Goal: Task Accomplishment & Management: Manage account settings

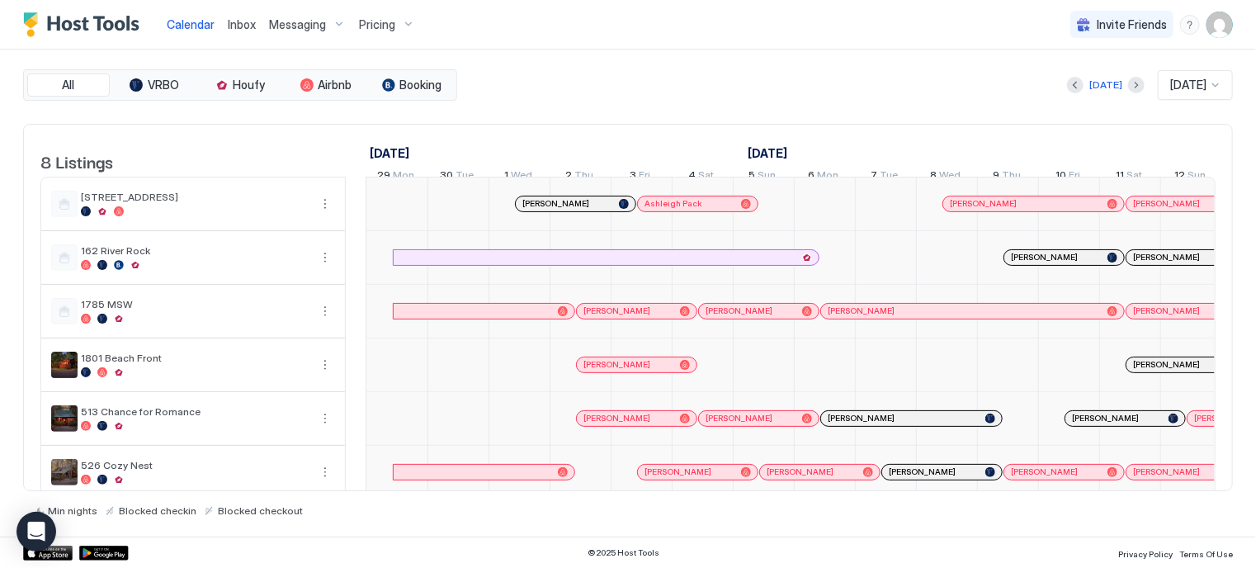
scroll to position [0, 917]
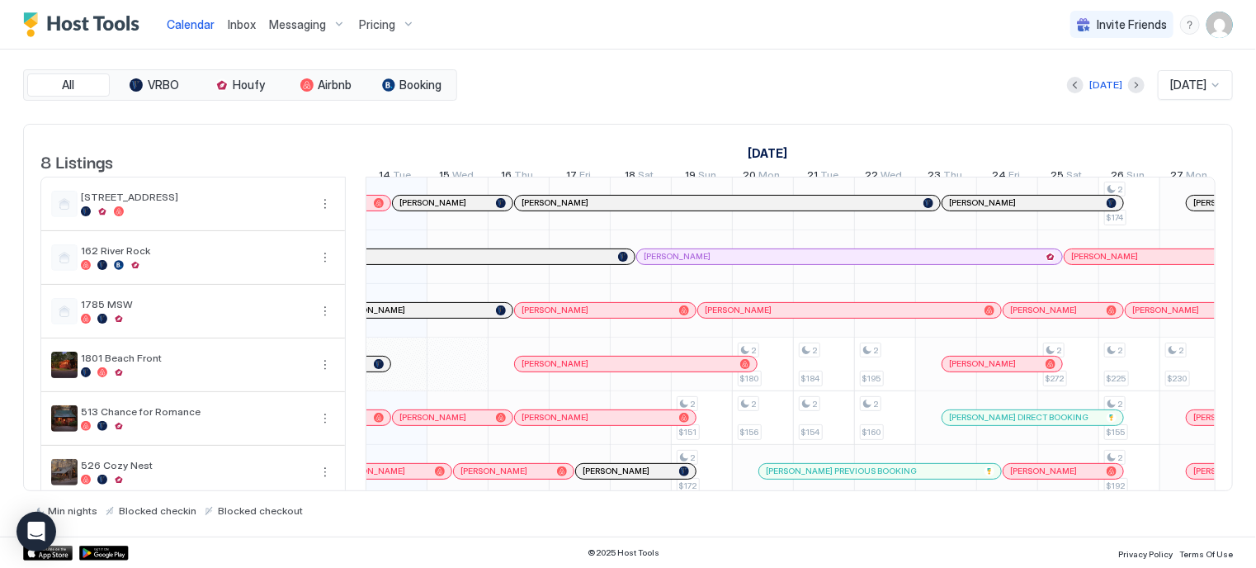
click at [1221, 29] on img "User profile" at bounding box center [1219, 25] width 26 height 26
click at [1096, 95] on div "Settings" at bounding box center [1127, 92] width 210 height 29
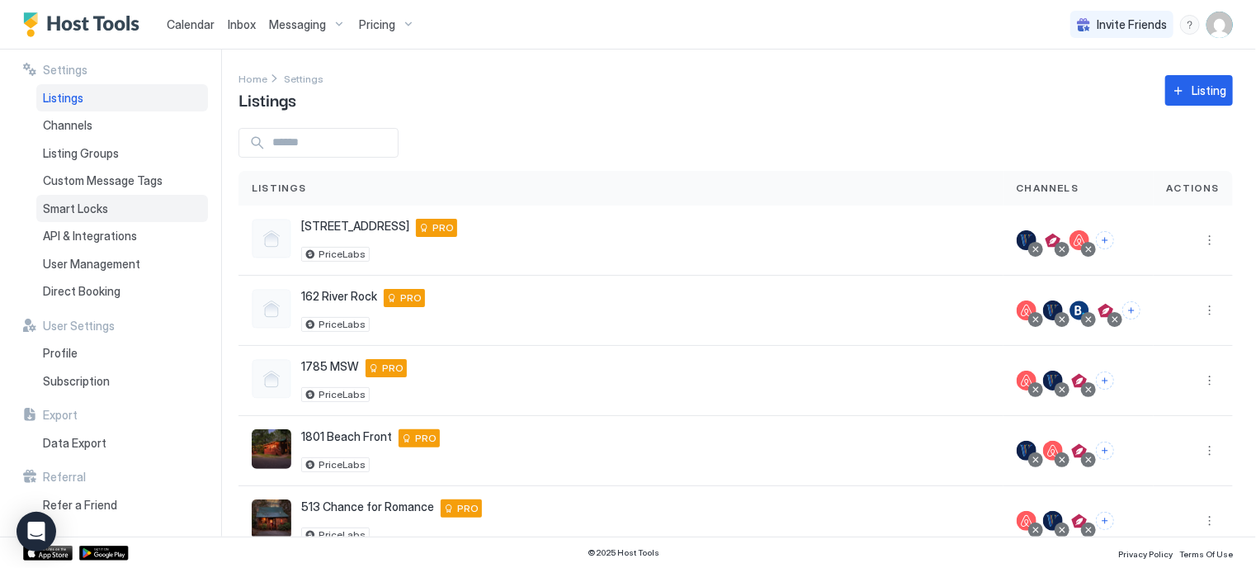
click at [97, 206] on span "Smart Locks" at bounding box center [75, 208] width 65 height 15
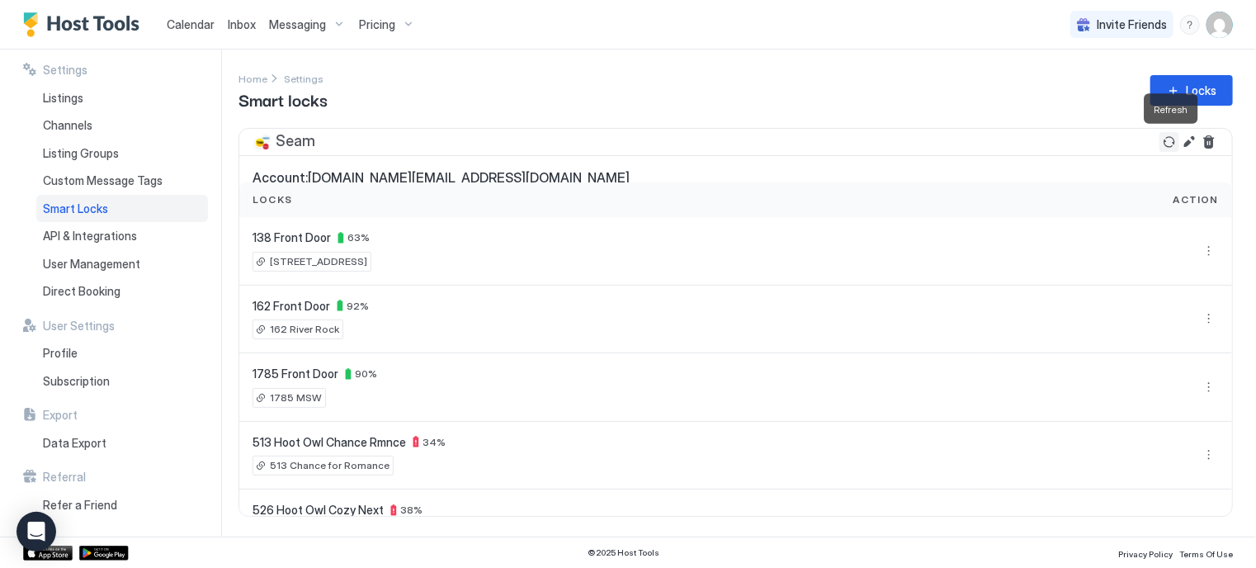
click at [1172, 145] on button "Refresh" at bounding box center [1169, 142] width 20 height 20
click at [1245, 506] on div "Settings Home Settings Smart locks Locks Seam Account: rokventuresllc.nc@gmail.…" at bounding box center [746, 293] width 1017 height 487
click at [1190, 143] on button "Edit" at bounding box center [1189, 142] width 20 height 20
click at [83, 103] on span "Listings" at bounding box center [63, 98] width 40 height 15
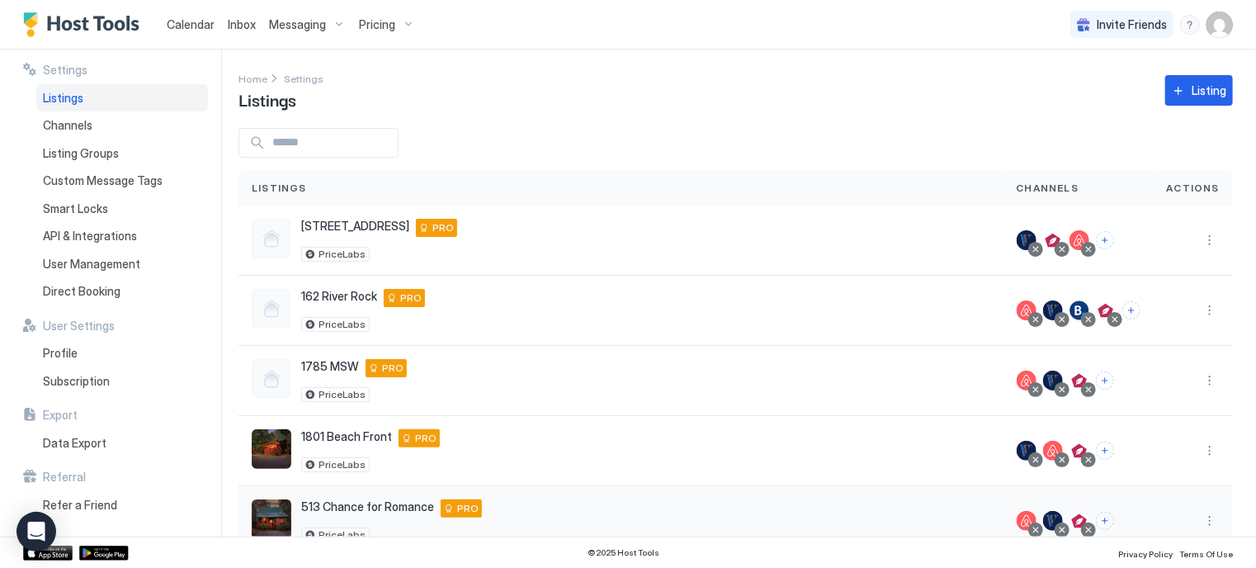
scroll to position [245, 0]
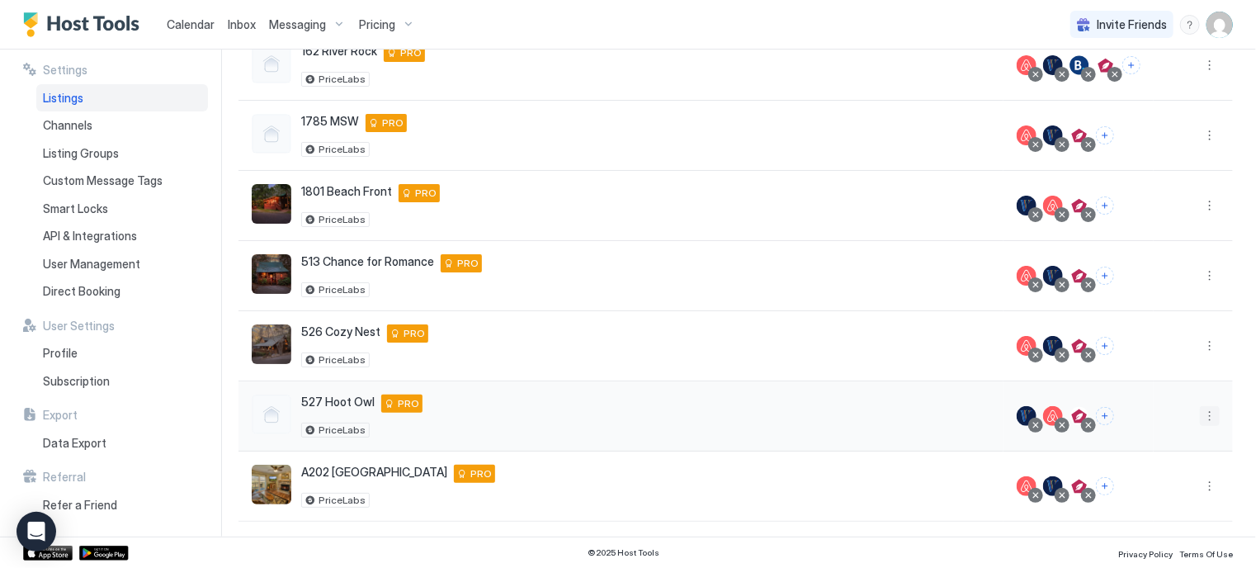
click at [1200, 414] on button "More options" at bounding box center [1210, 416] width 20 height 20
click at [1163, 305] on span "Listing Settings" at bounding box center [1160, 309] width 73 height 12
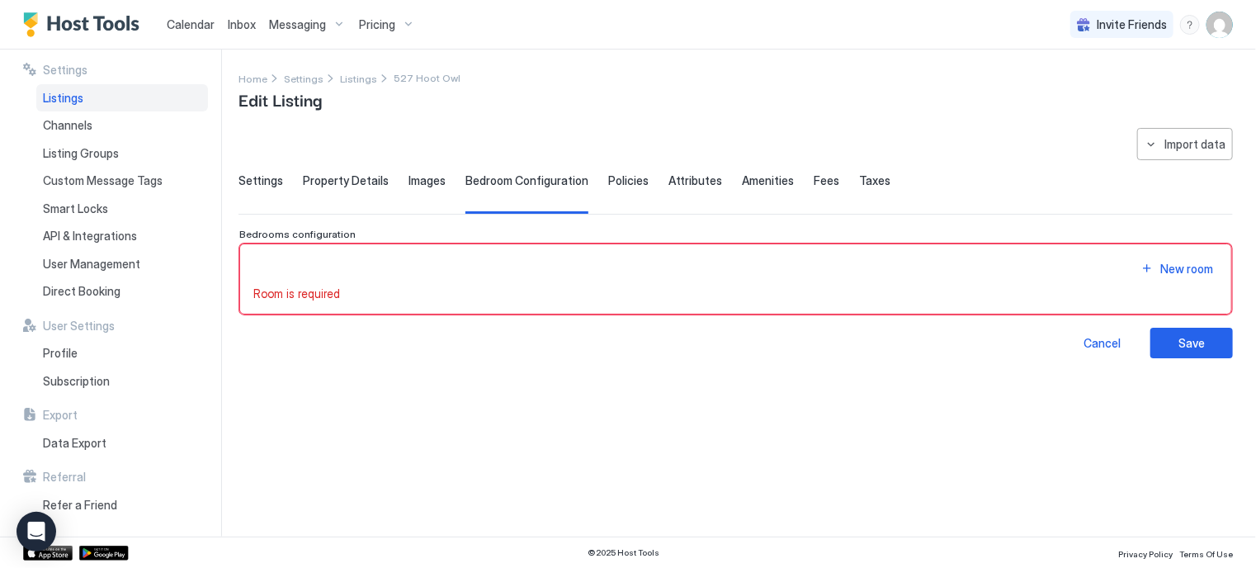
click at [271, 178] on span "Settings" at bounding box center [260, 180] width 45 height 15
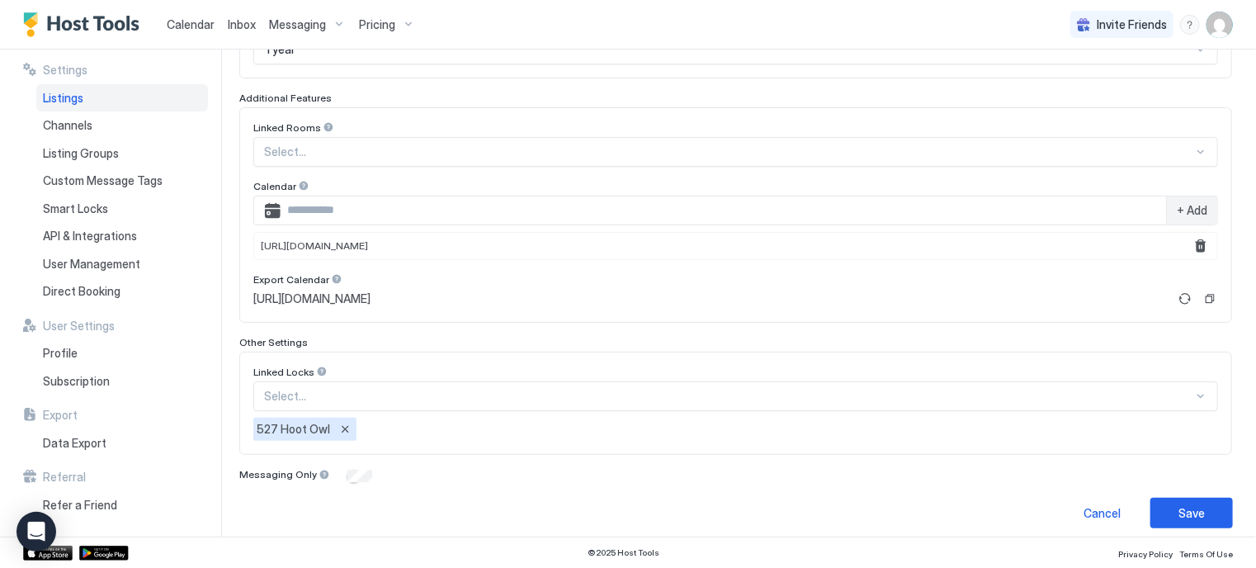
scroll to position [515, 0]
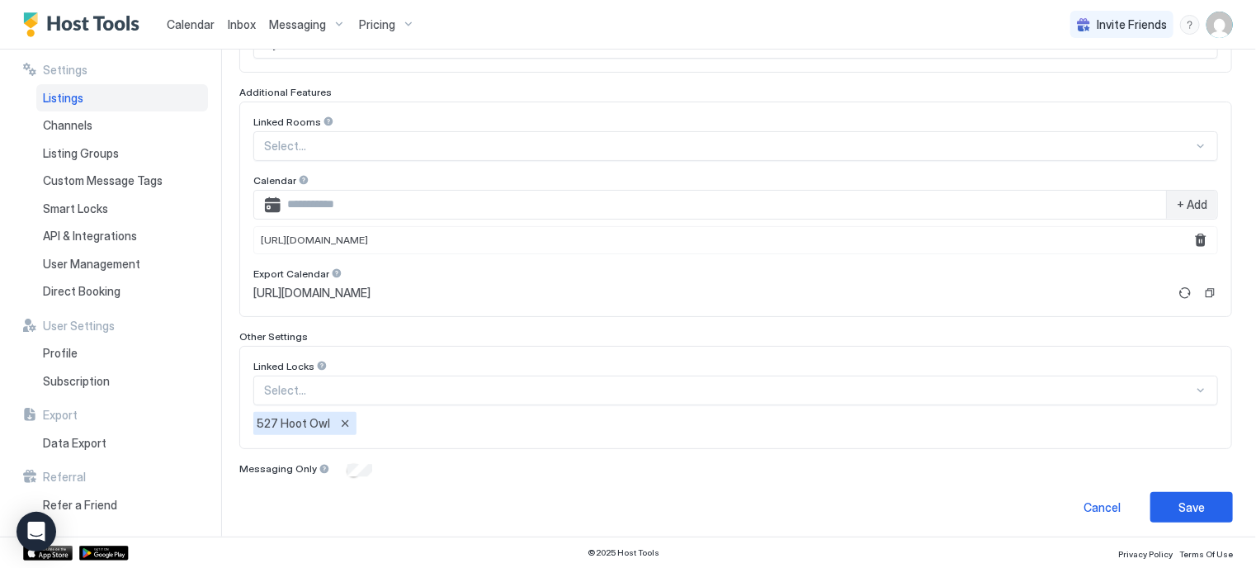
click at [692, 382] on div "Select..." at bounding box center [735, 390] width 965 height 30
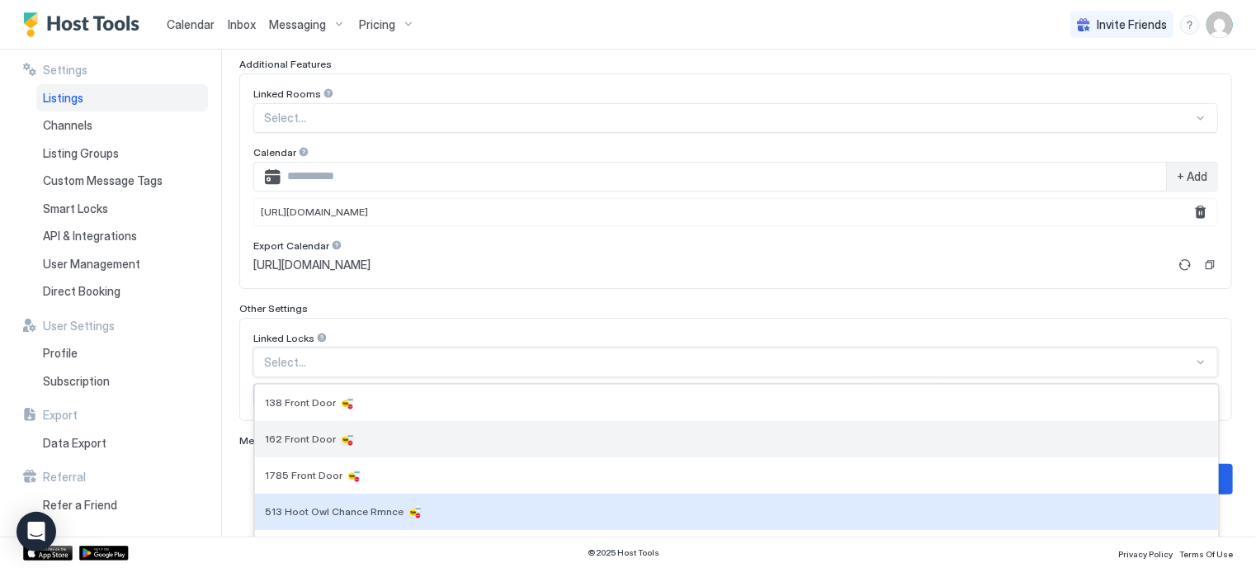
scroll to position [60, 0]
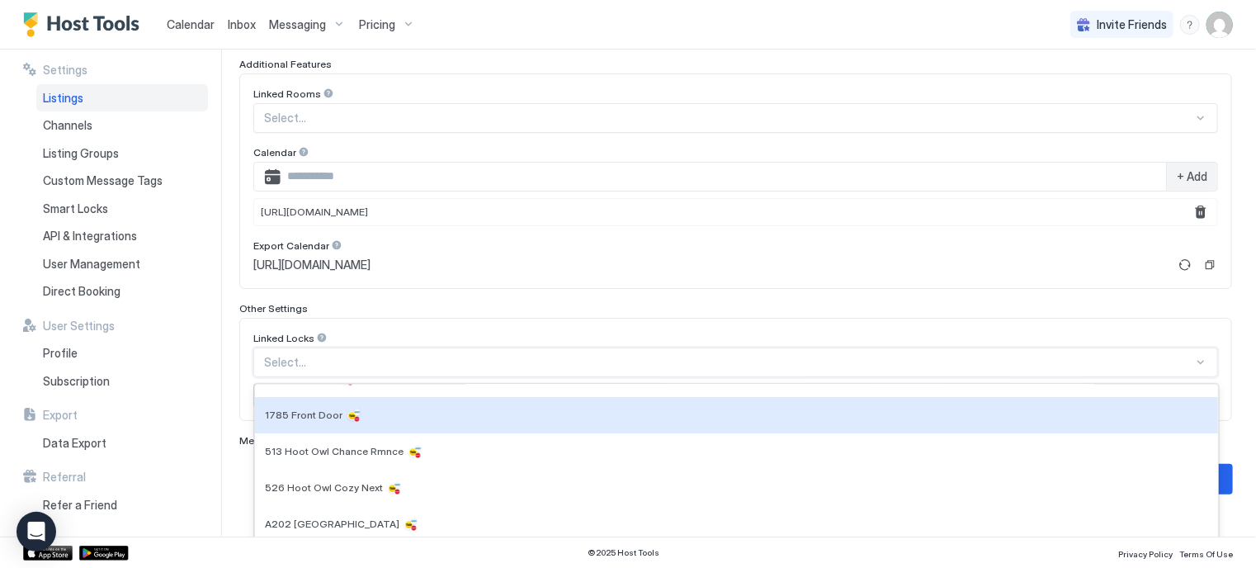
click at [829, 250] on div "Linked Rooms Select... Calendar + Add https://www.hipcamp.com/en-US/bookings/59…" at bounding box center [735, 180] width 965 height 187
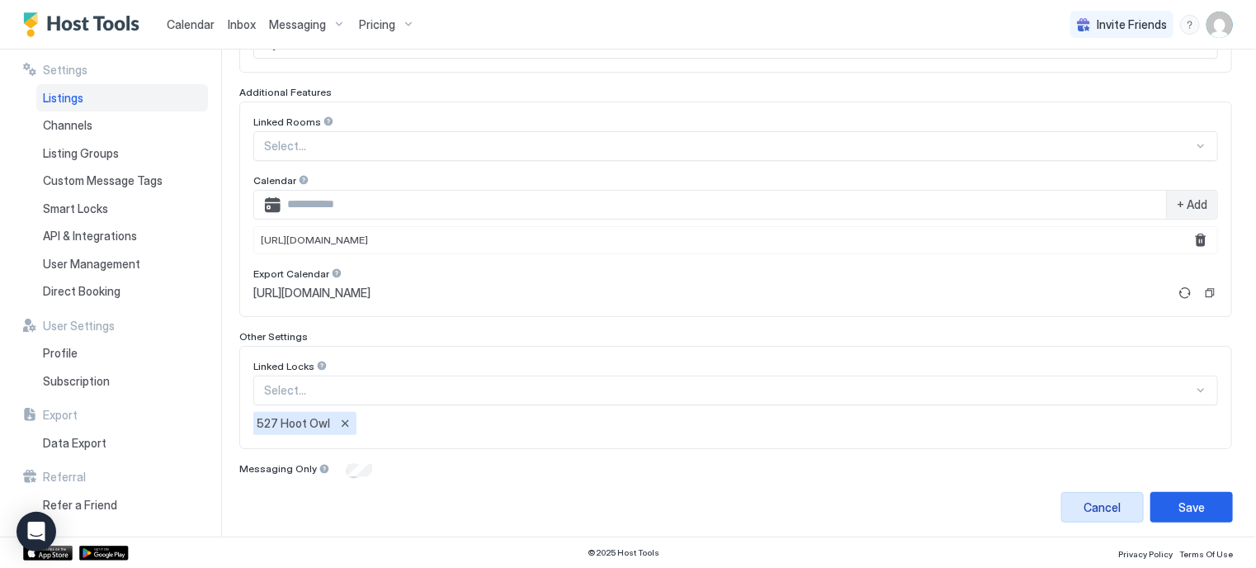
click at [1087, 498] on div "Cancel" at bounding box center [1102, 506] width 37 height 17
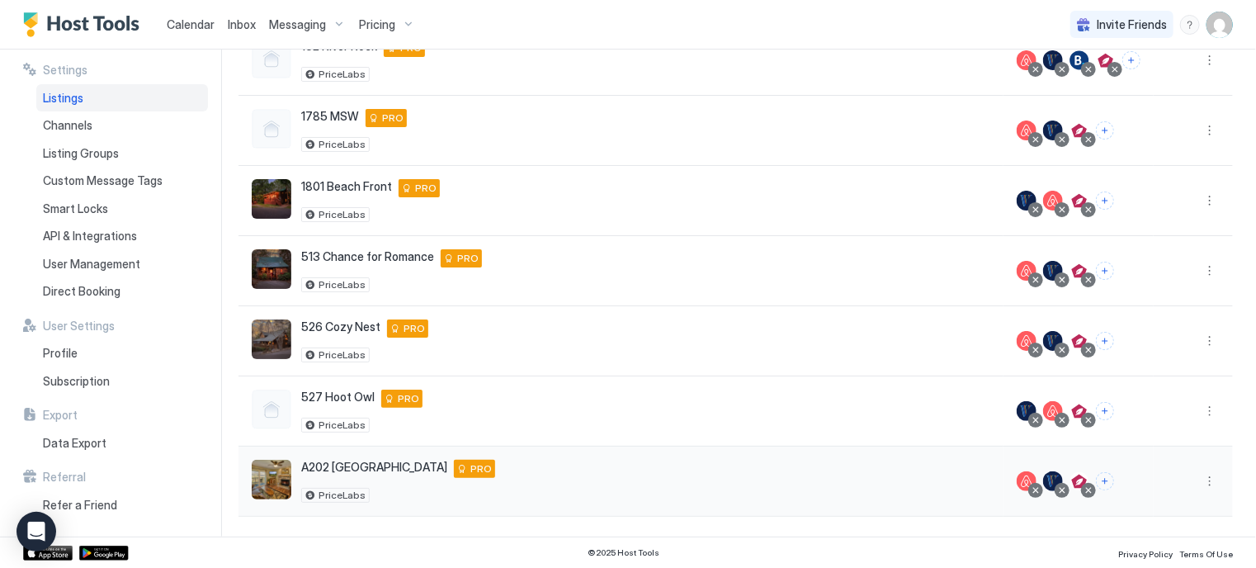
scroll to position [245, 0]
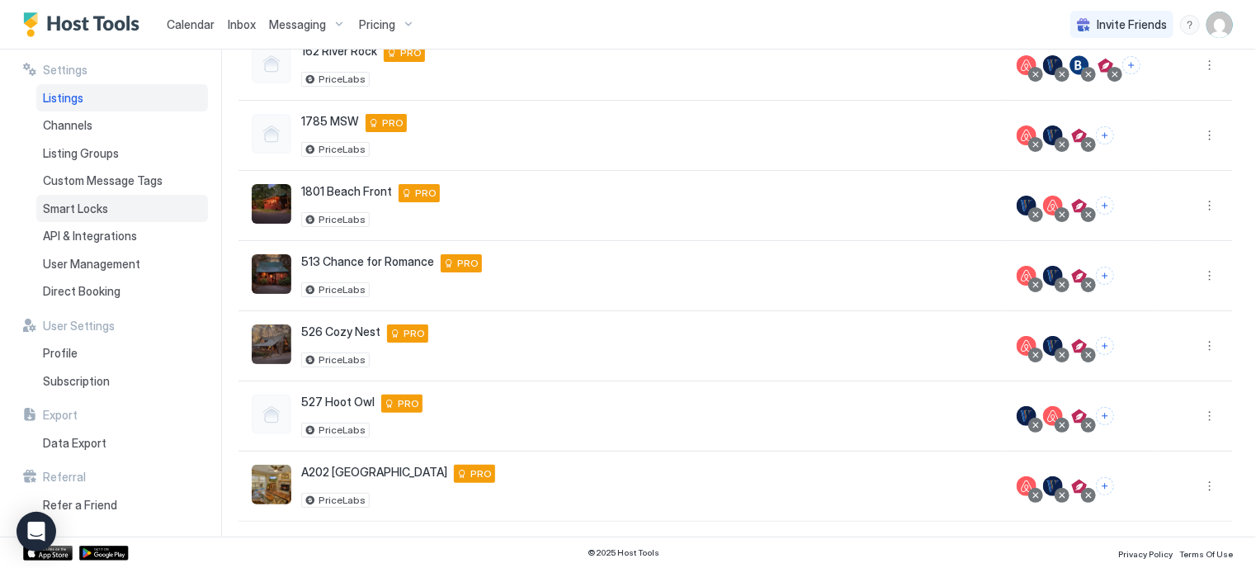
click at [96, 209] on span "Smart Locks" at bounding box center [75, 208] width 65 height 15
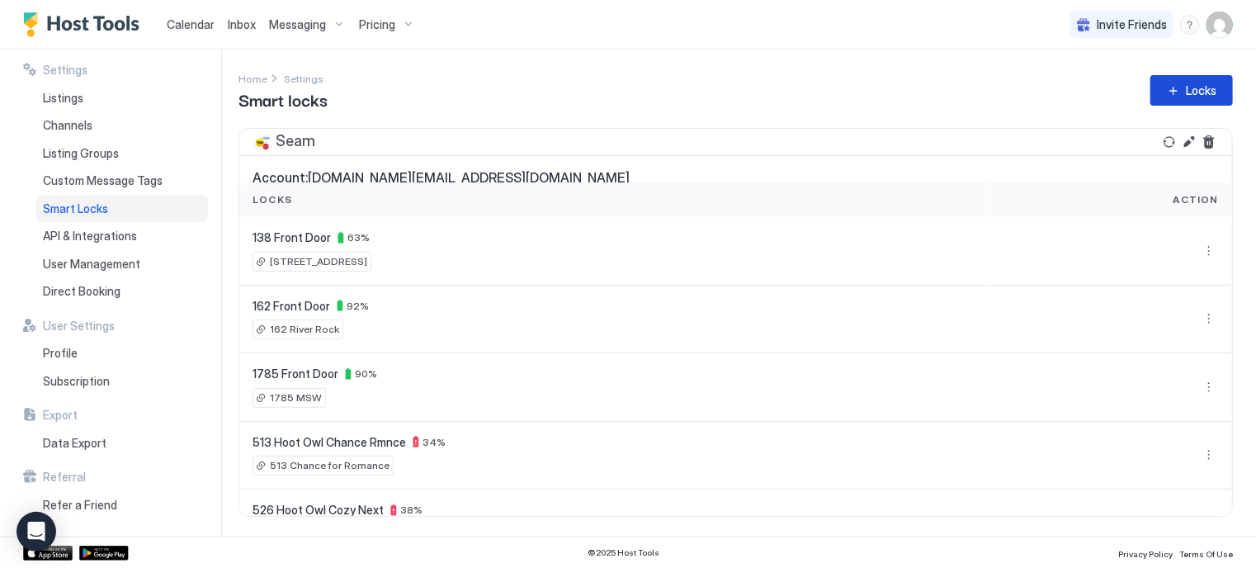
click at [1182, 88] on button "Locks" at bounding box center [1191, 90] width 83 height 31
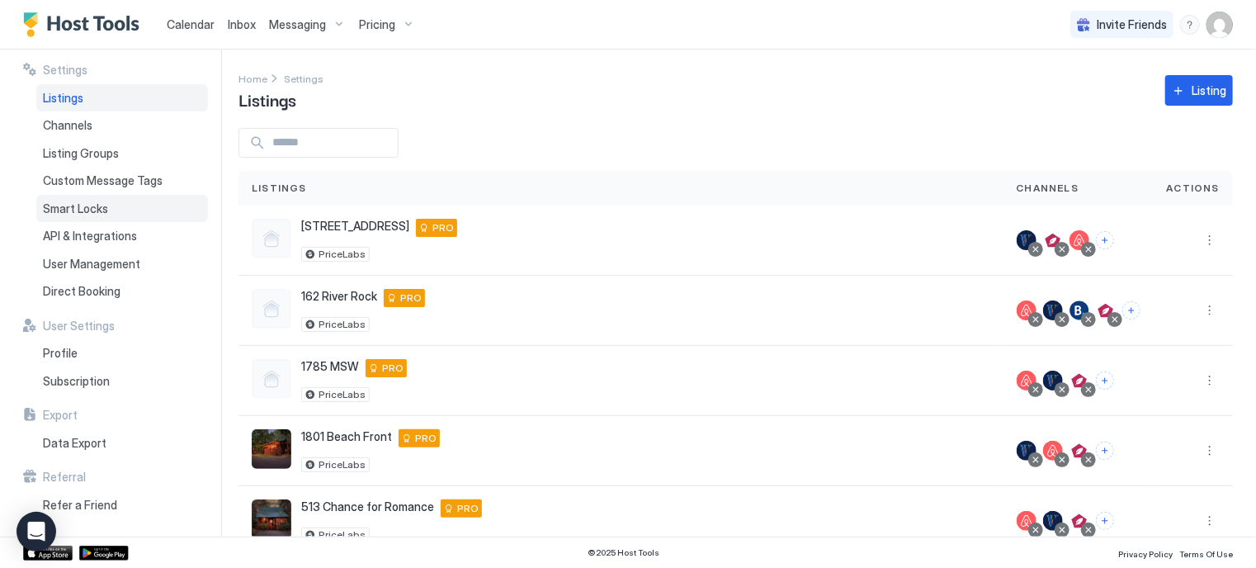
click at [96, 203] on span "Smart Locks" at bounding box center [75, 208] width 65 height 15
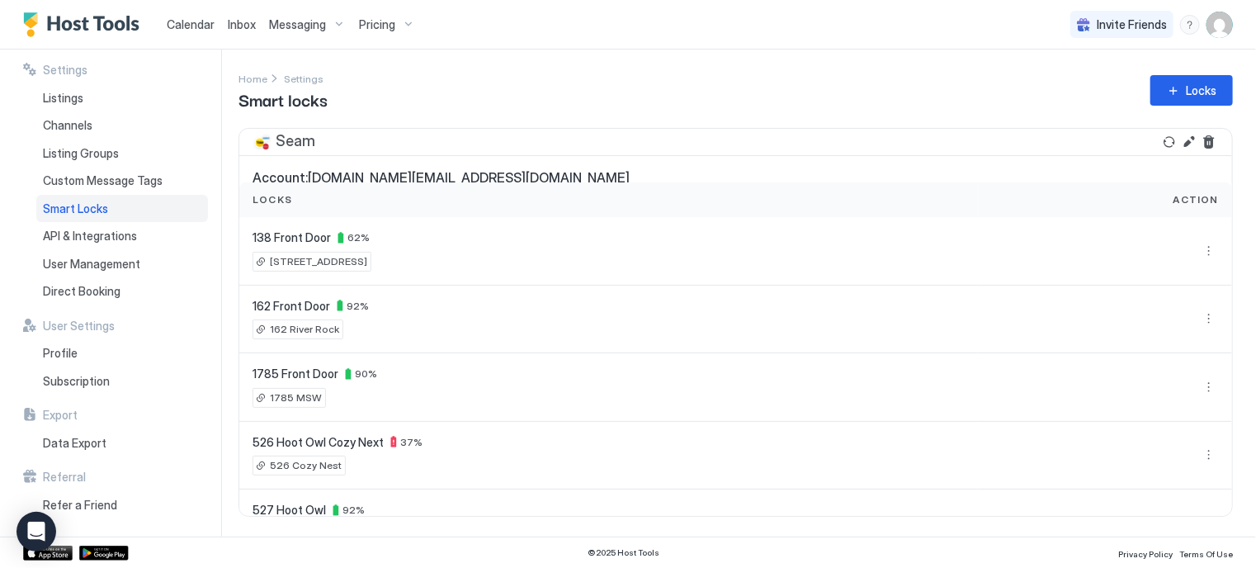
click at [529, 530] on div "Settings Home Settings Smart locks Locks Seam Account: [DOMAIN_NAME][EMAIL_ADDR…" at bounding box center [746, 293] width 1017 height 487
click at [1205, 447] on button "More options" at bounding box center [1209, 455] width 20 height 20
click at [1186, 474] on span "Details" at bounding box center [1192, 475] width 33 height 12
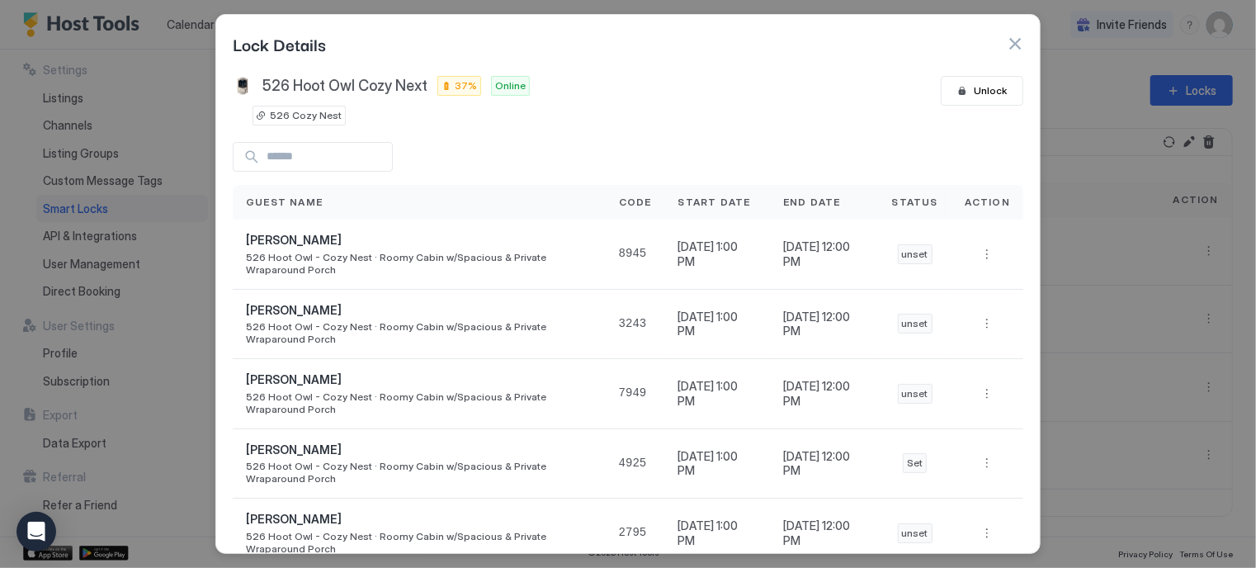
click at [1017, 40] on button "button" at bounding box center [1015, 43] width 17 height 17
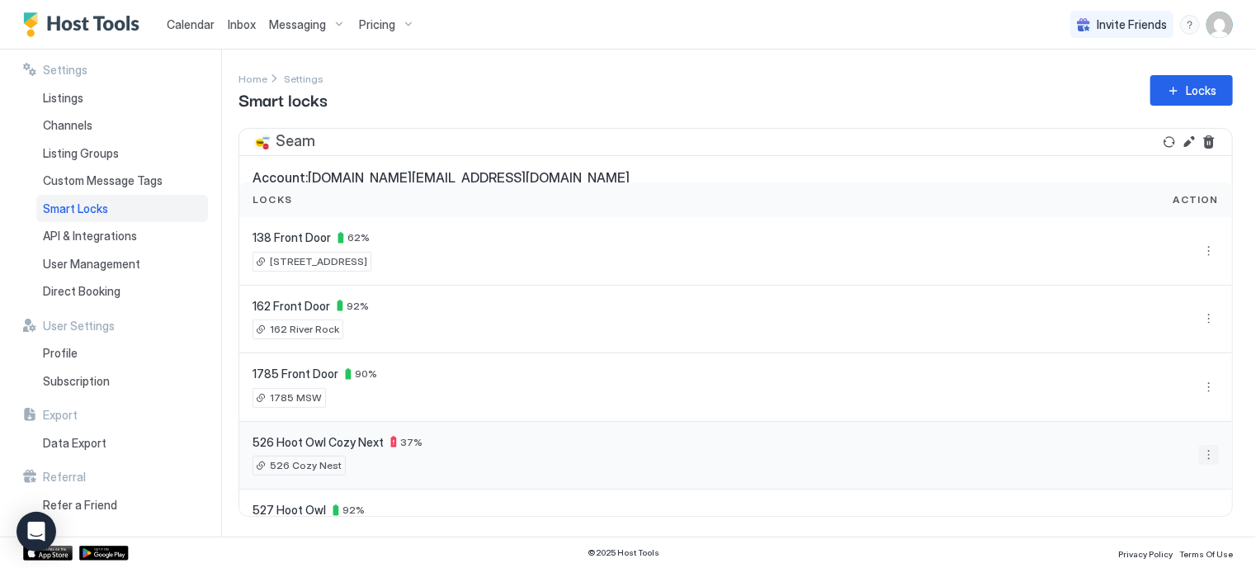
click at [1211, 449] on button "More options" at bounding box center [1209, 455] width 20 height 20
click at [1201, 501] on span "Settings" at bounding box center [1196, 502] width 40 height 12
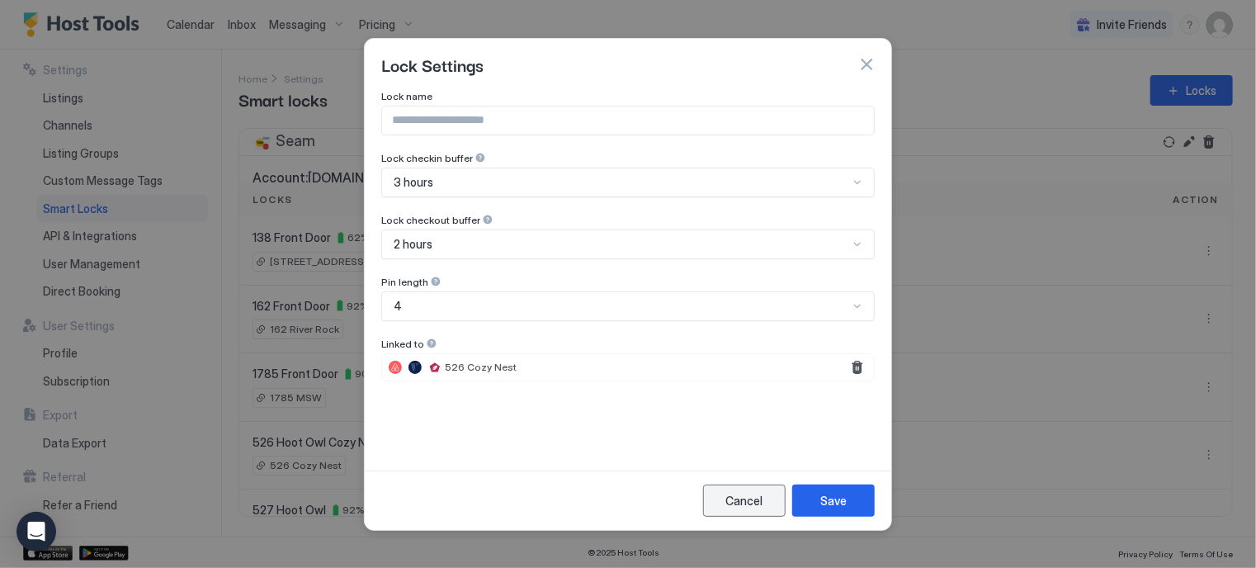
click at [735, 496] on div "Cancel" at bounding box center [744, 500] width 37 height 17
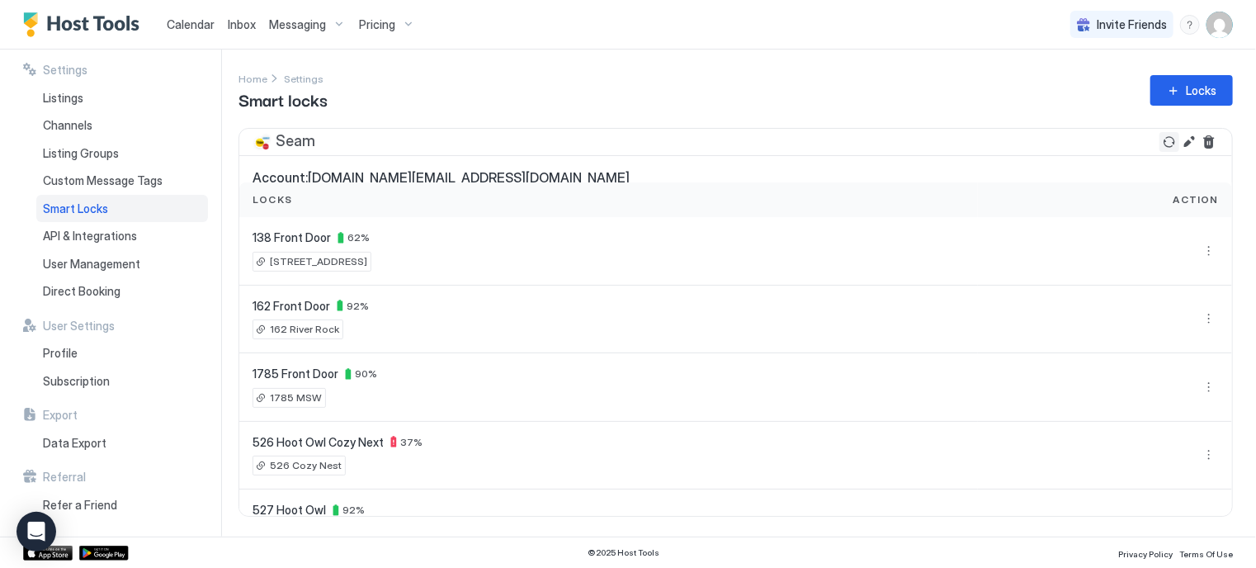
click at [1168, 144] on button "Refresh" at bounding box center [1169, 142] width 20 height 20
click at [188, 23] on span "Calendar" at bounding box center [191, 24] width 48 height 14
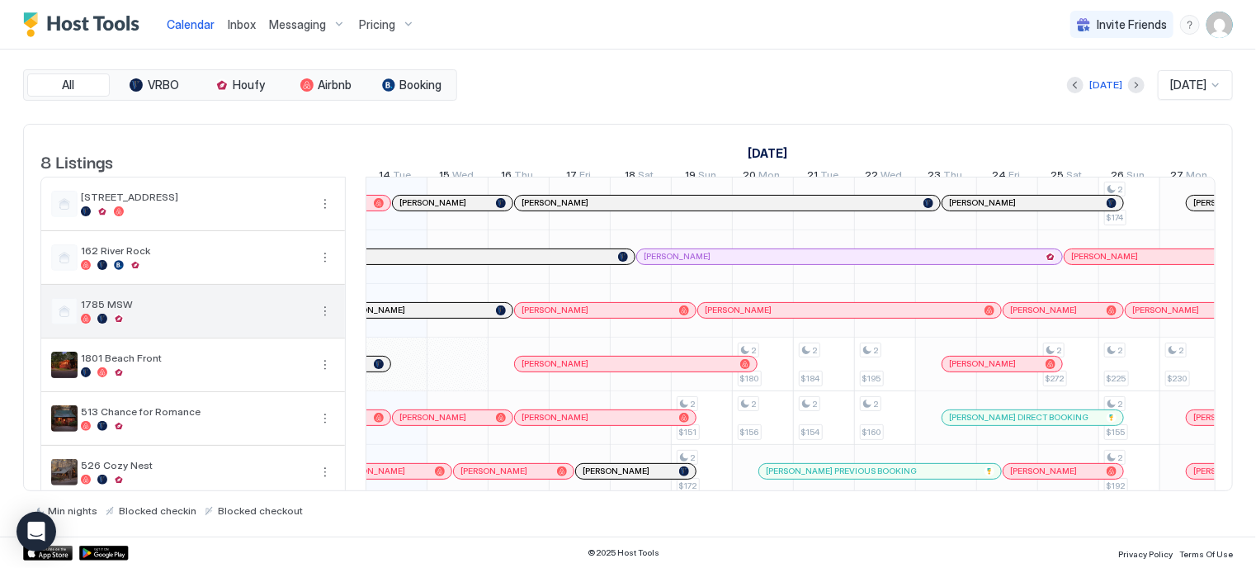
scroll to position [83, 0]
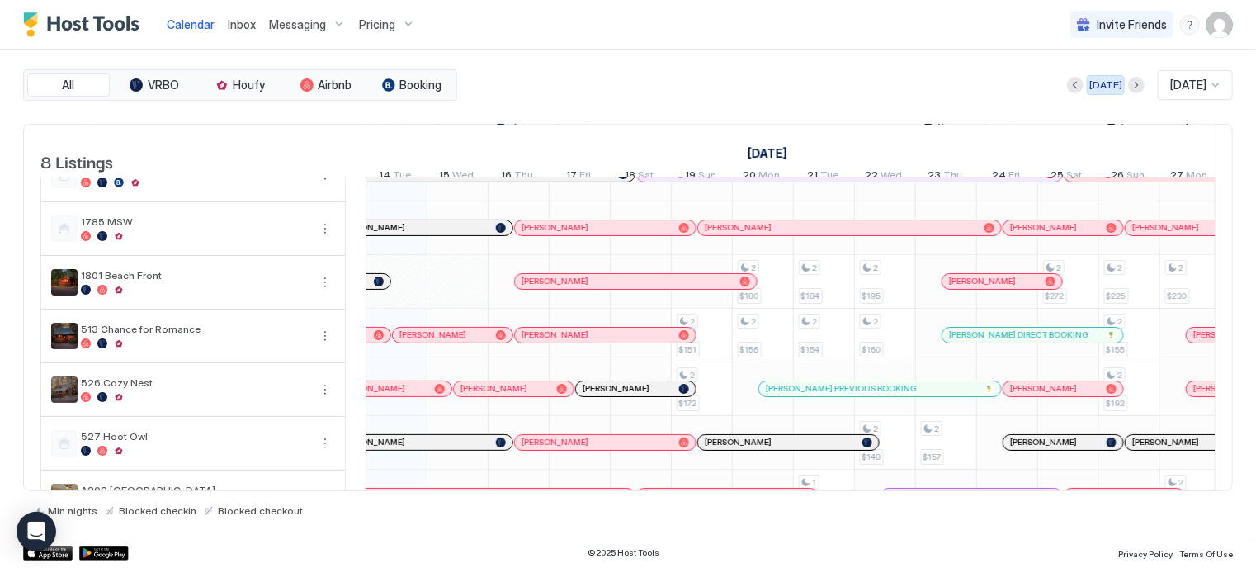
click at [1092, 81] on div "[DATE]" at bounding box center [1105, 85] width 33 height 15
drag, startPoint x: 1091, startPoint y: 83, endPoint x: 960, endPoint y: 300, distance: 252.4
click at [1092, 83] on div "[DATE]" at bounding box center [1105, 85] width 33 height 15
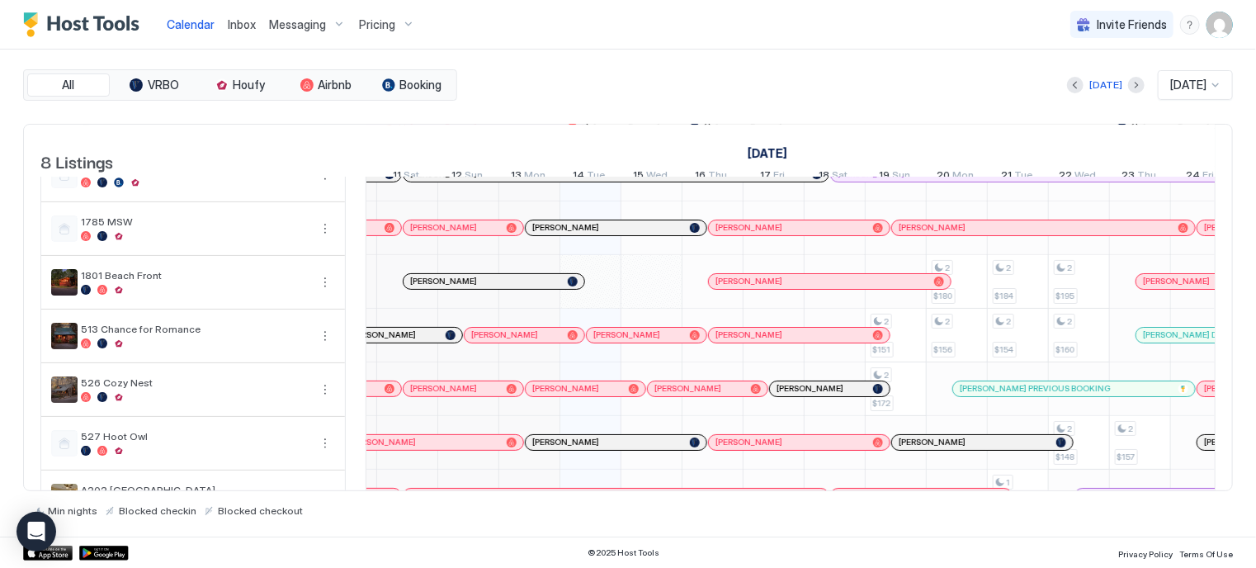
scroll to position [0, 0]
click at [625, 340] on span "[PERSON_NAME]" at bounding box center [624, 334] width 67 height 11
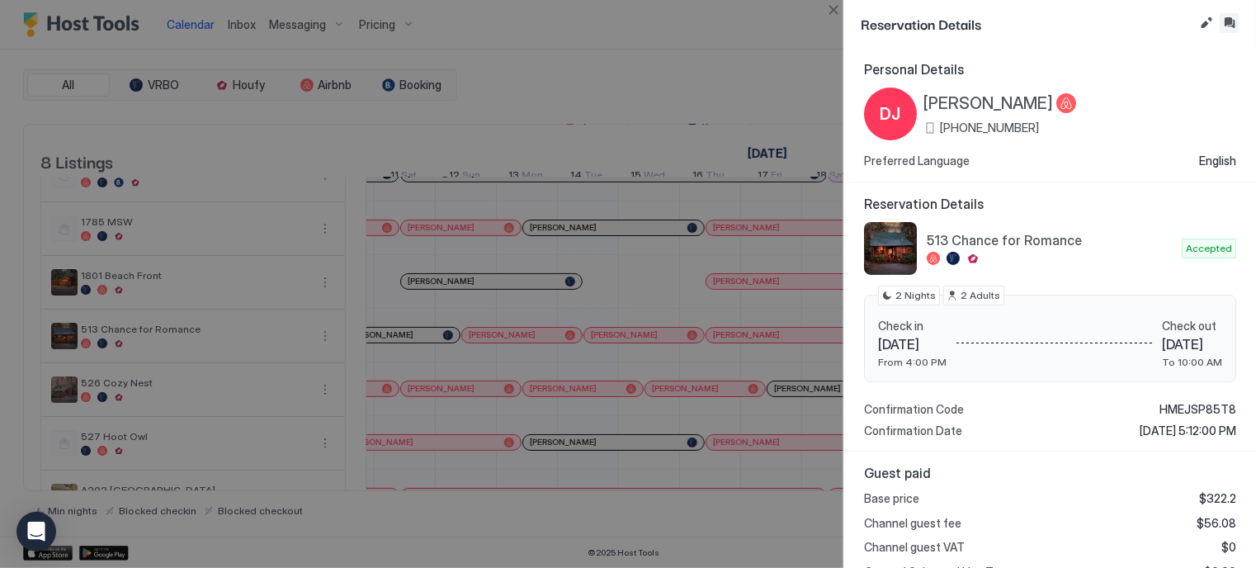
click at [1235, 21] on button "Inbox" at bounding box center [1230, 23] width 20 height 20
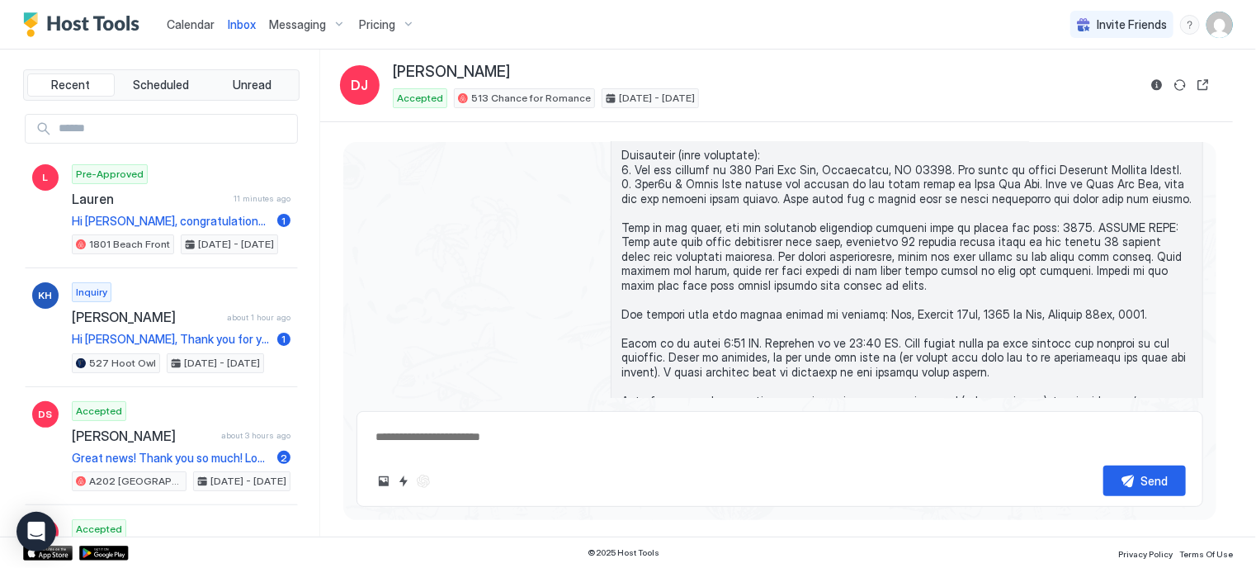
scroll to position [623, 0]
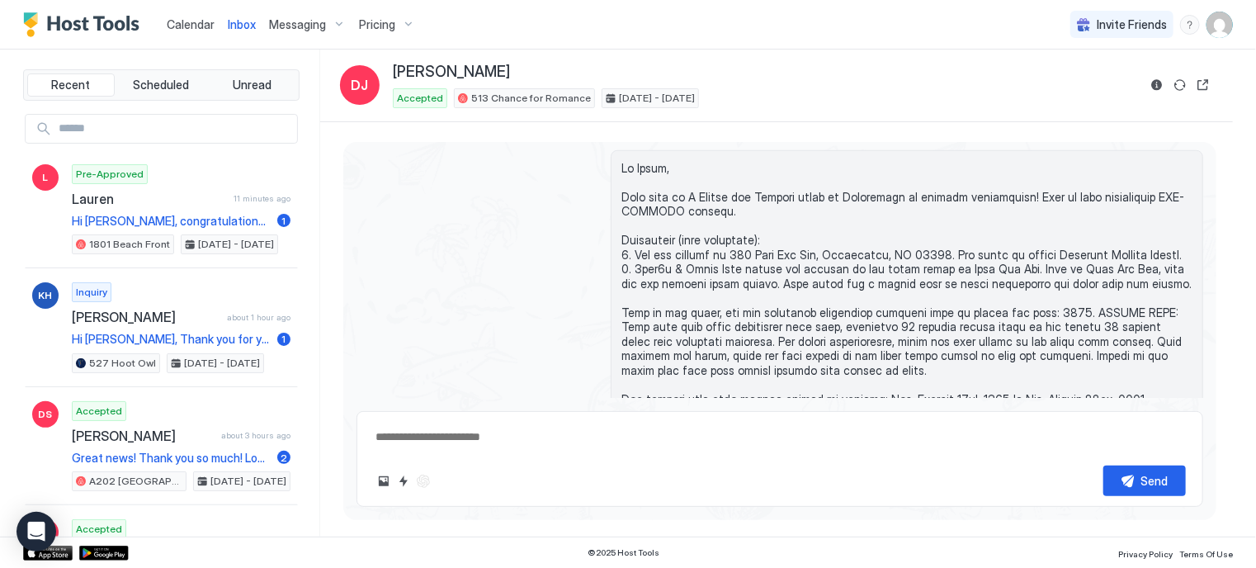
click at [178, 23] on span "Calendar" at bounding box center [191, 24] width 48 height 14
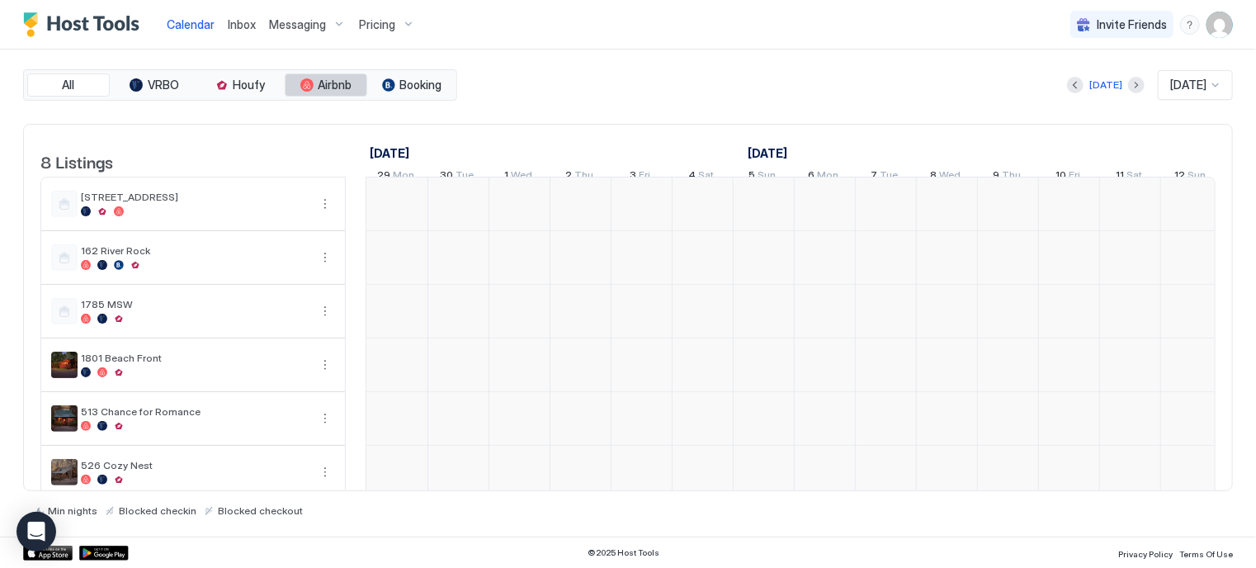
scroll to position [0, 917]
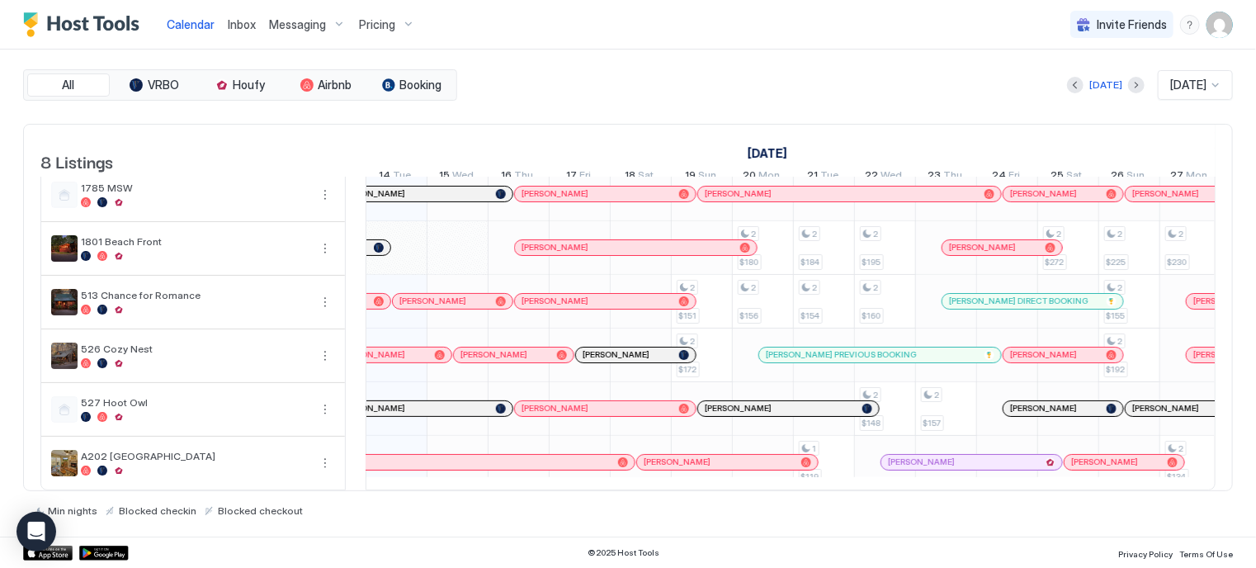
click at [160, 0] on button "Calendar" at bounding box center [190, 24] width 61 height 49
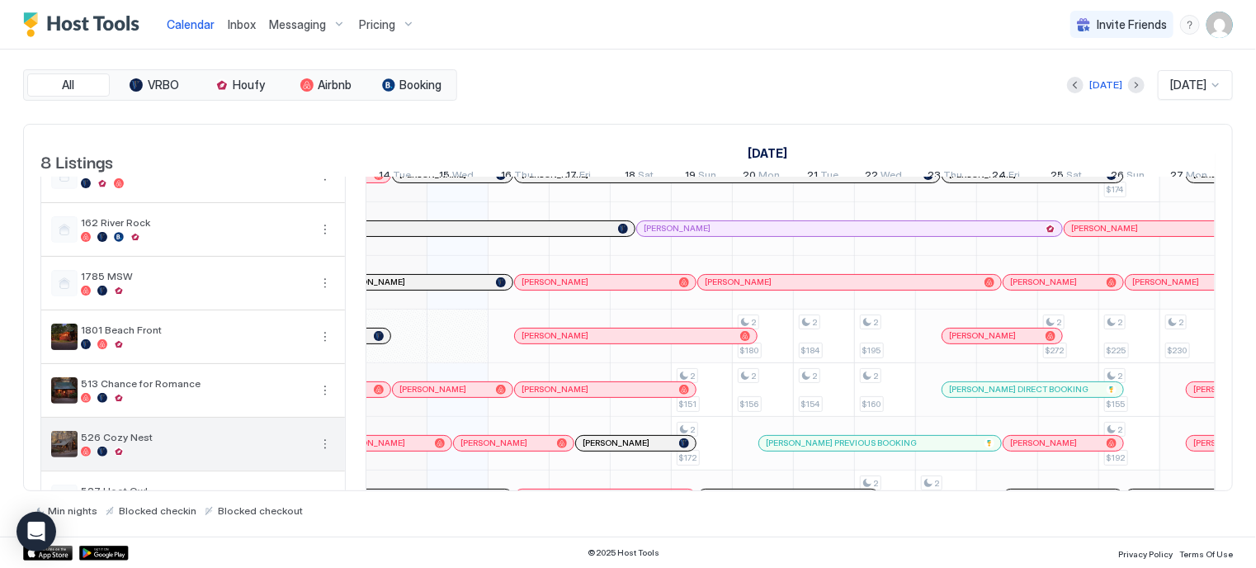
scroll to position [0, 0]
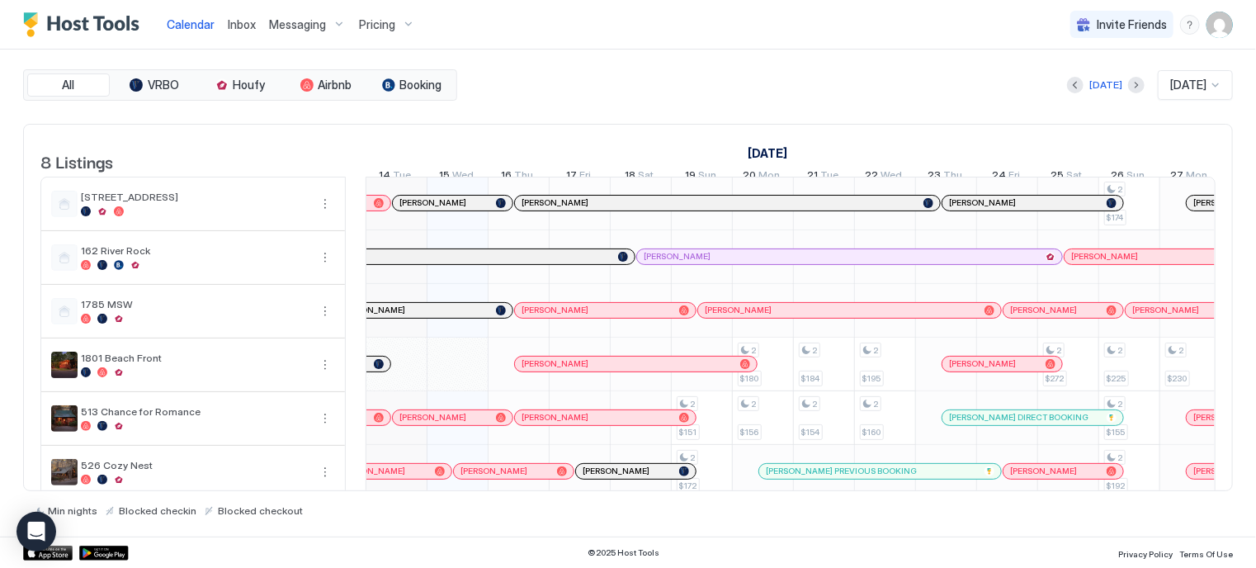
click at [596, 369] on div "[PERSON_NAME]" at bounding box center [627, 363] width 212 height 11
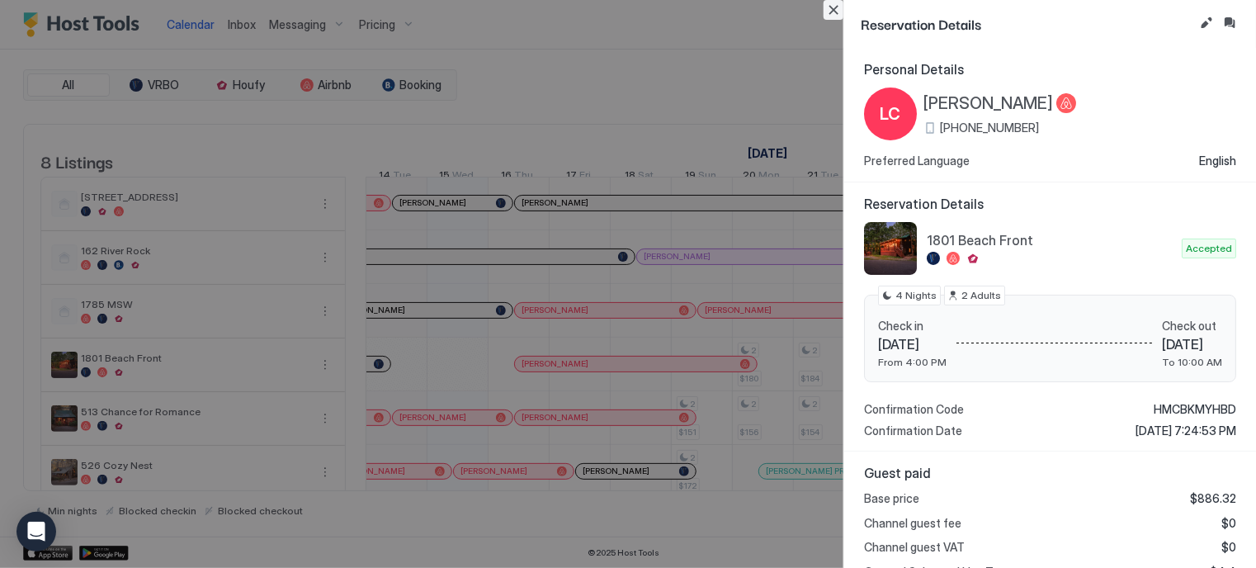
click at [828, 9] on button "Close" at bounding box center [833, 10] width 20 height 20
click at [1238, 20] on button "Inbox" at bounding box center [1230, 23] width 20 height 20
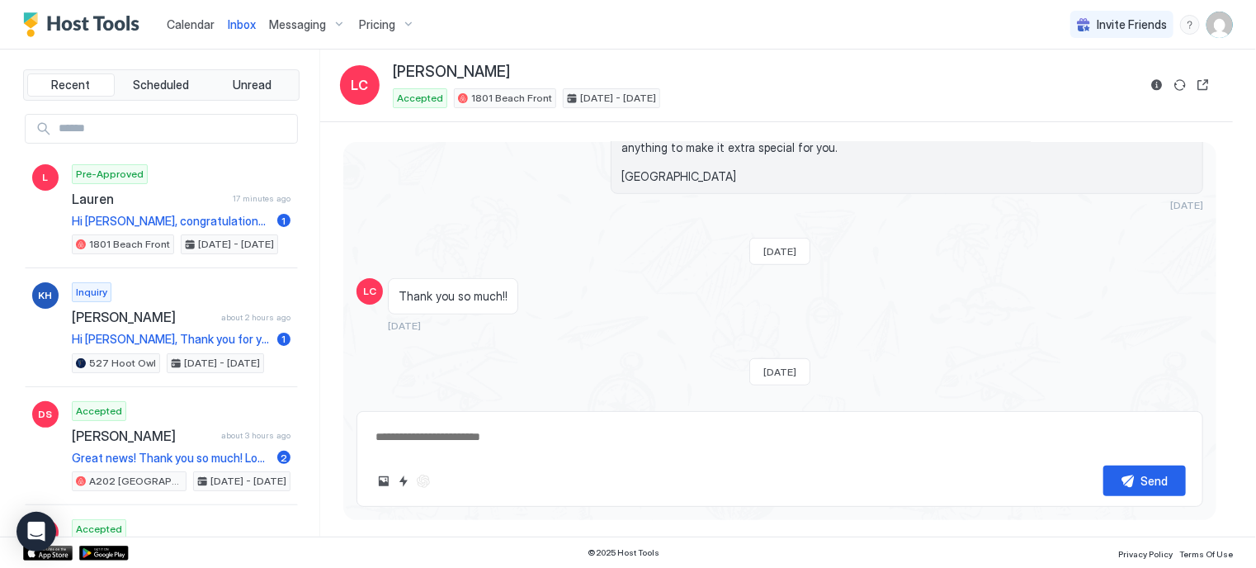
scroll to position [816, 0]
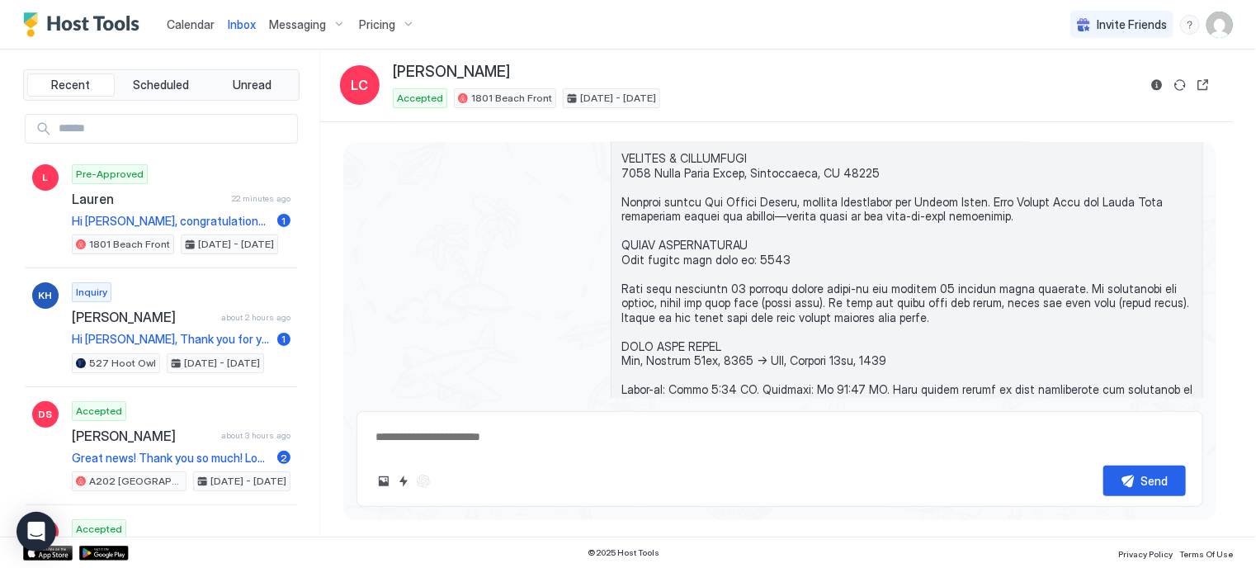
type textarea "*"
